Goal: Information Seeking & Learning: Check status

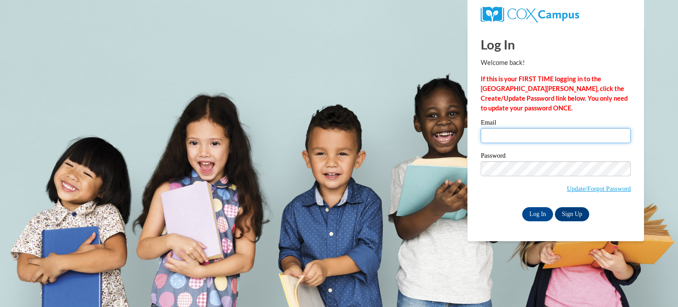
click at [521, 139] on input "Email" at bounding box center [556, 135] width 150 height 15
type input "ranibas@durand.k12.wi.us"
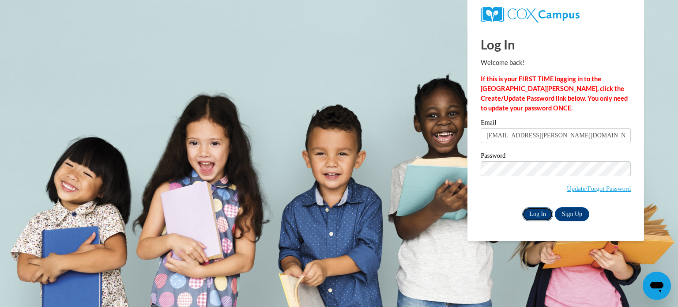
click at [536, 212] on input "Log In" at bounding box center [537, 214] width 31 height 14
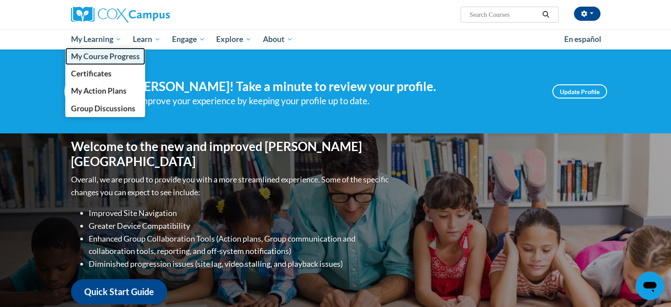
click at [99, 58] on span "My Course Progress" at bounding box center [105, 56] width 69 height 9
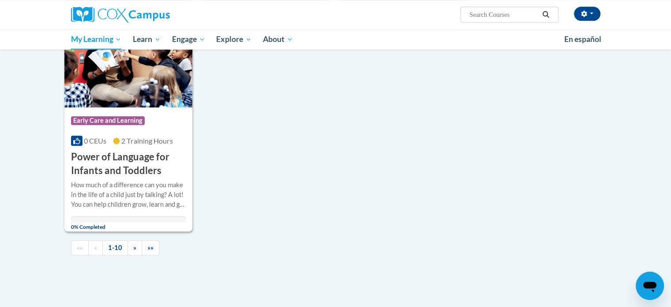
scroll to position [830, 0]
click at [131, 247] on link "»" at bounding box center [135, 247] width 15 height 15
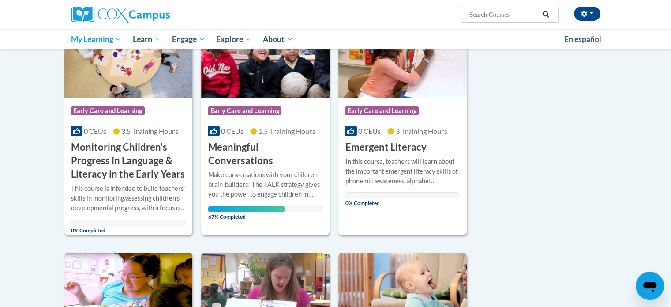
scroll to position [160, 0]
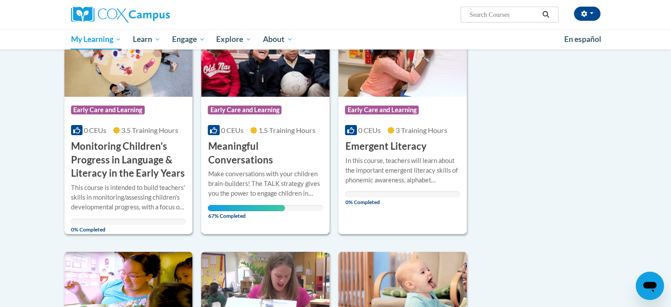
click at [247, 146] on h3 "Meaningful Conversations" at bounding box center [265, 152] width 115 height 27
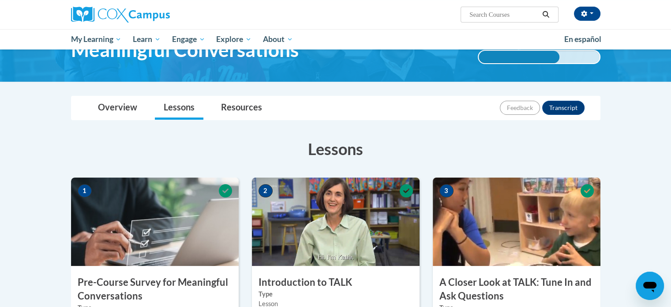
scroll to position [54, 0]
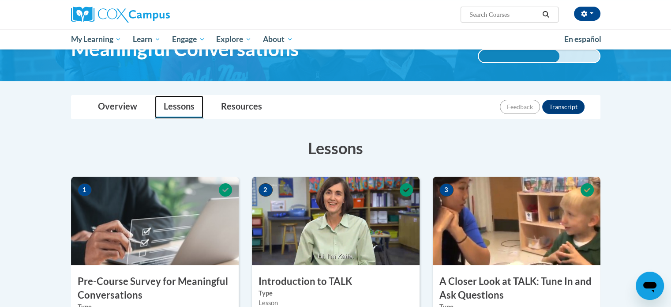
click at [181, 105] on link "Lessons" at bounding box center [179, 106] width 49 height 23
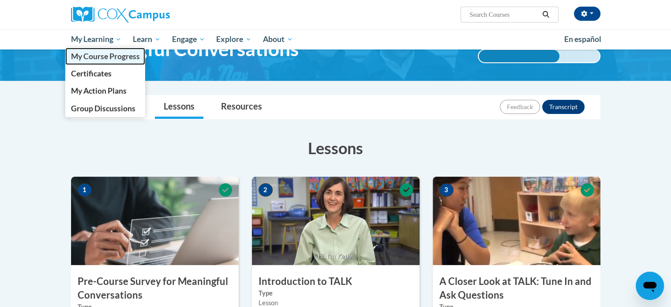
click at [97, 61] on link "My Course Progress" at bounding box center [105, 56] width 80 height 17
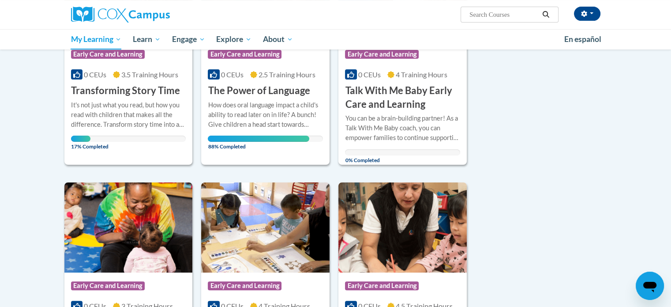
scroll to position [215, 0]
click at [109, 87] on h3 "Transforming Story Time" at bounding box center [125, 91] width 109 height 14
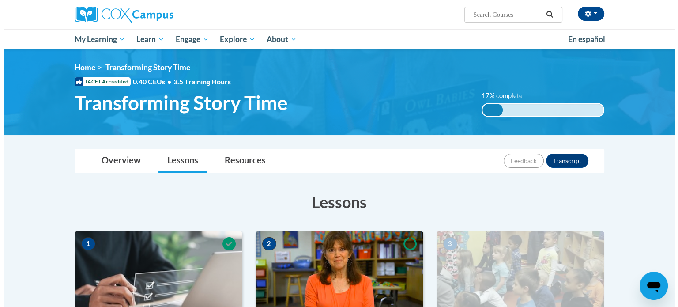
scroll to position [220, 0]
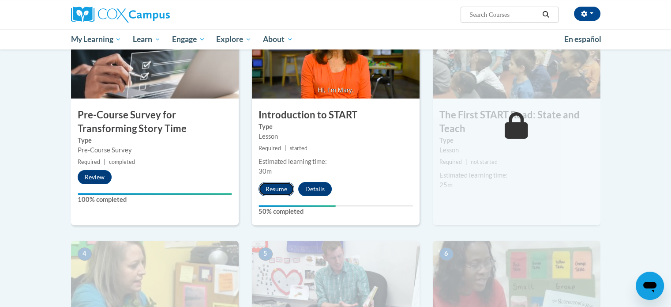
click at [279, 188] on button "Resume" at bounding box center [277, 189] width 36 height 14
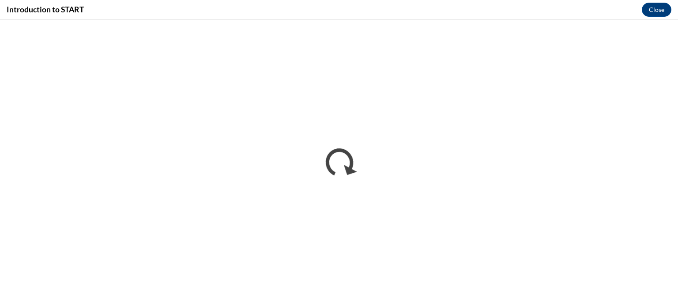
scroll to position [0, 0]
